Goal: Task Accomplishment & Management: Manage account settings

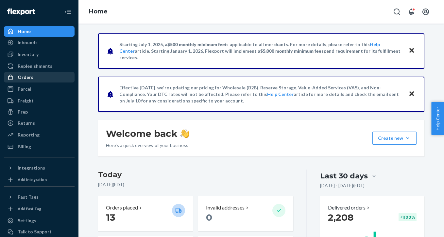
click at [34, 77] on div "Orders" at bounding box center [39, 77] width 69 height 9
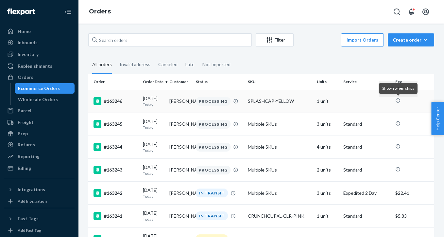
click at [396, 101] on icon at bounding box center [397, 100] width 5 height 5
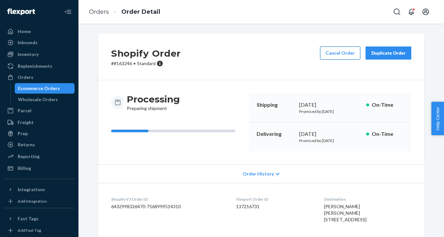
click at [339, 53] on button "Cancel Order" at bounding box center [340, 52] width 40 height 13
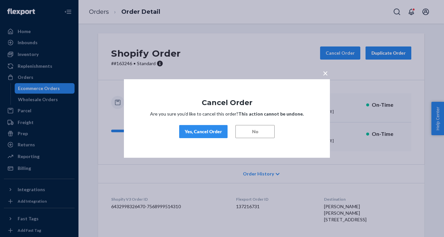
click at [212, 130] on div "Yes, Cancel Order" at bounding box center [203, 131] width 37 height 7
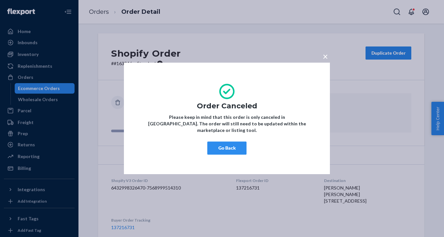
drag, startPoint x: 230, startPoint y: 147, endPoint x: 240, endPoint y: 166, distance: 22.4
click at [241, 166] on div "× Order Canceled Please keep in mind that this order is only canceled in [GEOGR…" at bounding box center [227, 117] width 206 height 111
click at [230, 207] on div "× Order Canceled Please keep in mind that this order is only canceled in [GEOGR…" at bounding box center [222, 118] width 444 height 237
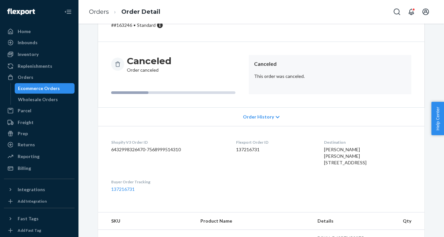
scroll to position [75, 0]
